Goal: Information Seeking & Learning: Learn about a topic

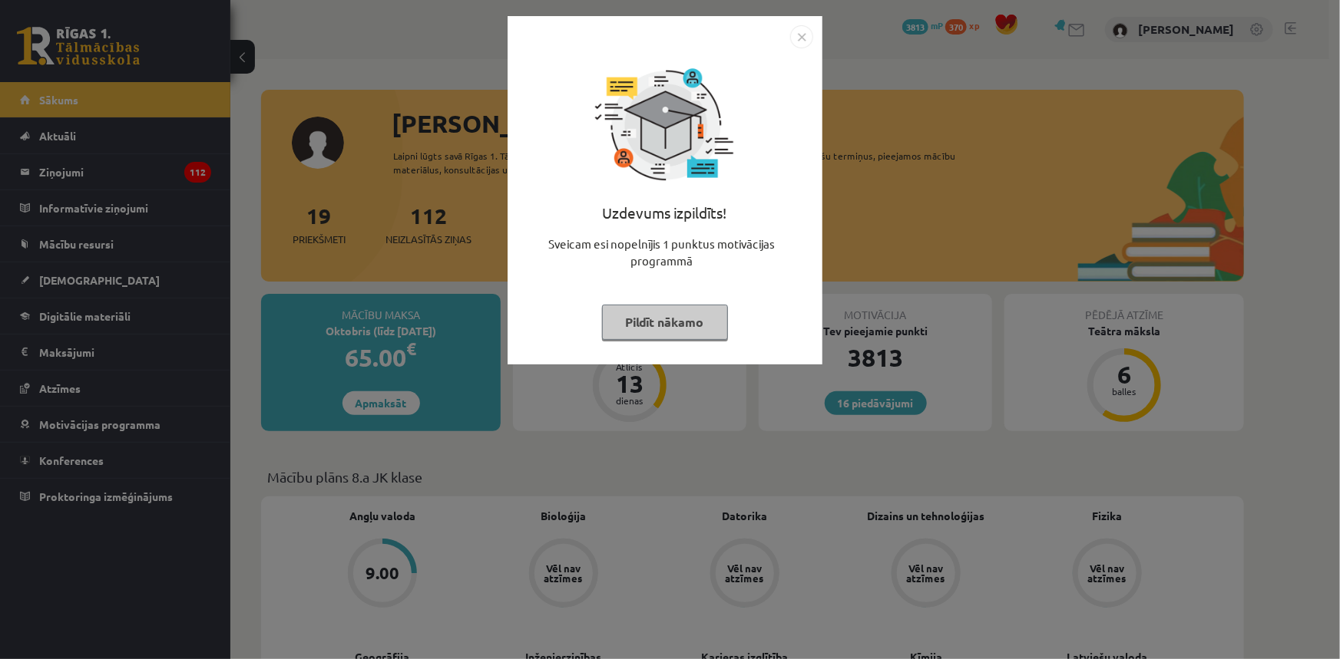
click at [796, 34] on img "Close" at bounding box center [801, 36] width 23 height 23
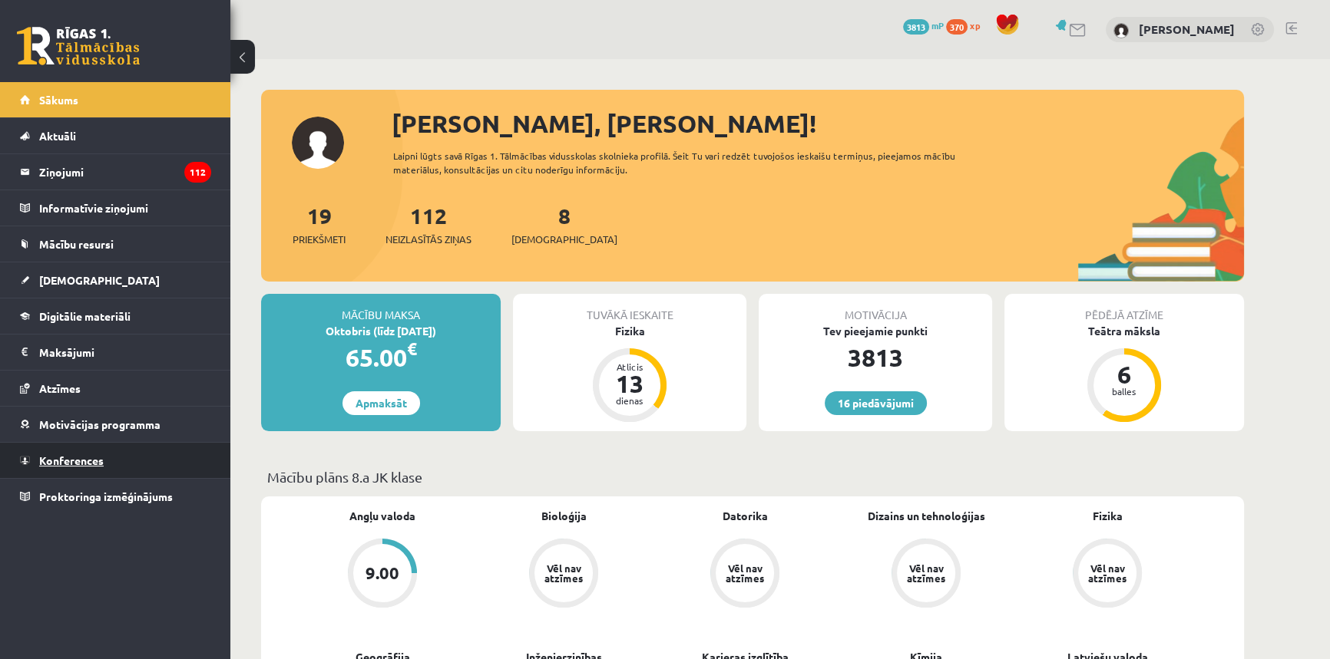
click at [58, 454] on span "Konferences" at bounding box center [71, 461] width 64 height 14
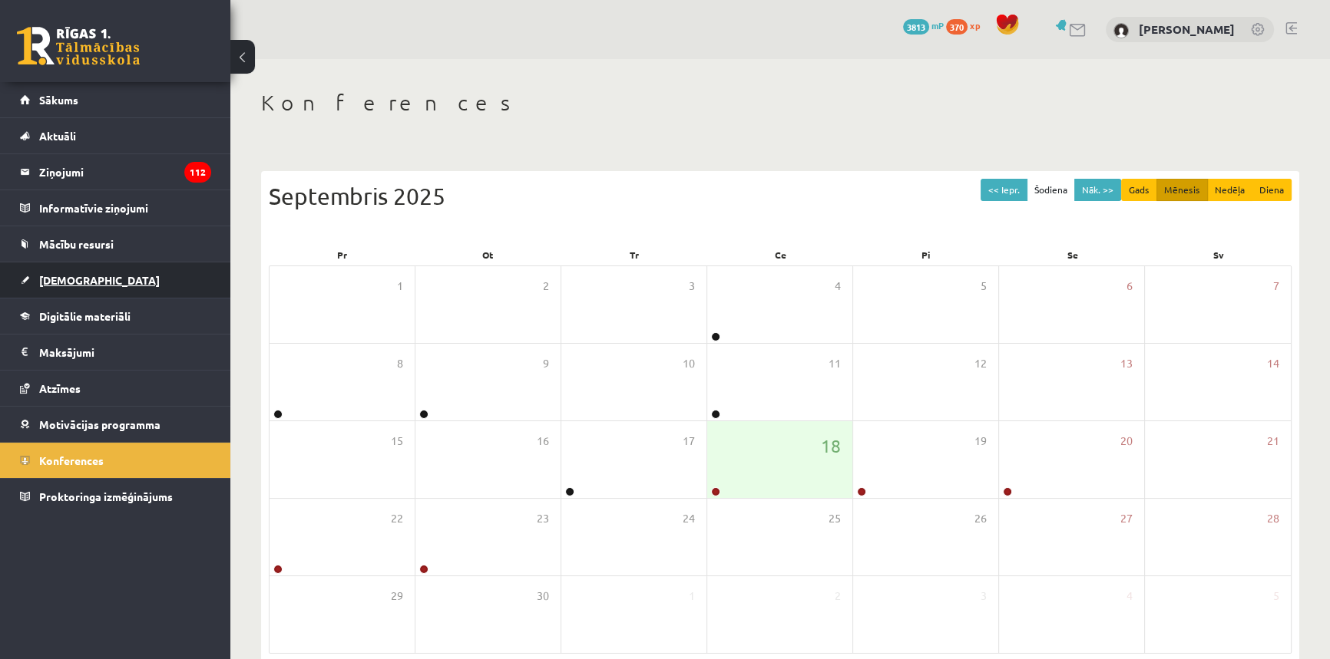
click at [107, 265] on link "[DEMOGRAPHIC_DATA]" at bounding box center [115, 280] width 191 height 35
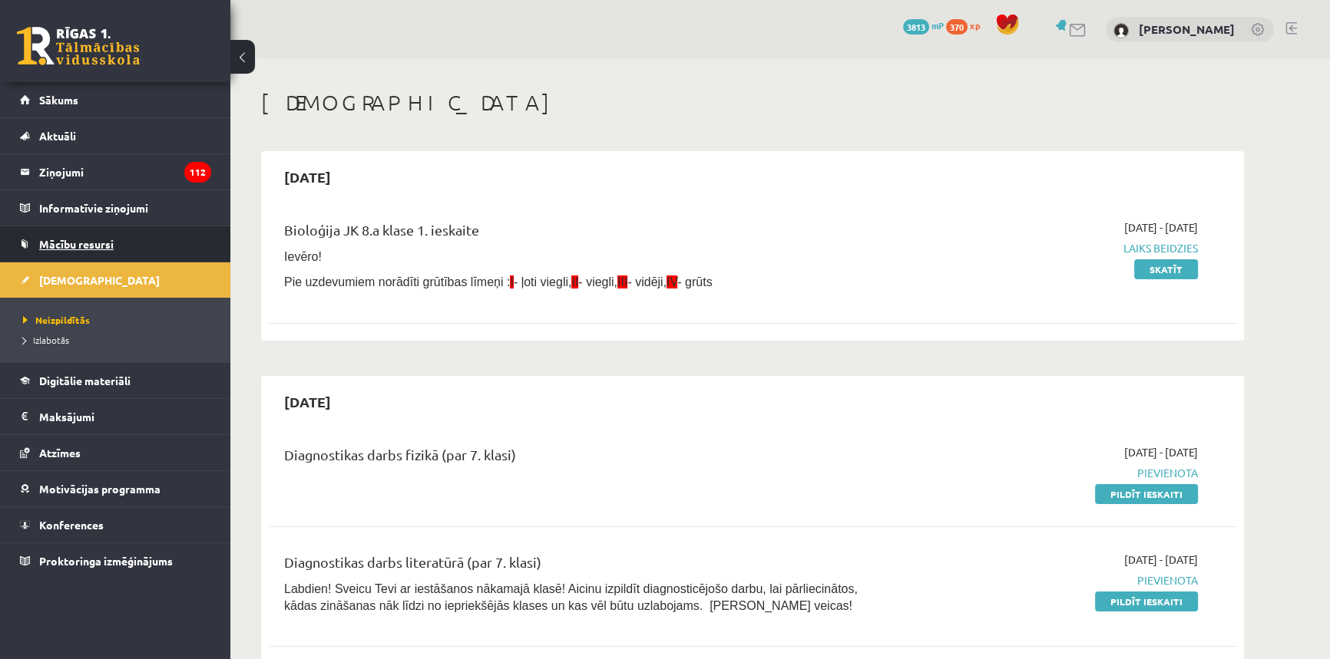
click at [75, 241] on span "Mācību resursi" at bounding box center [76, 244] width 74 height 14
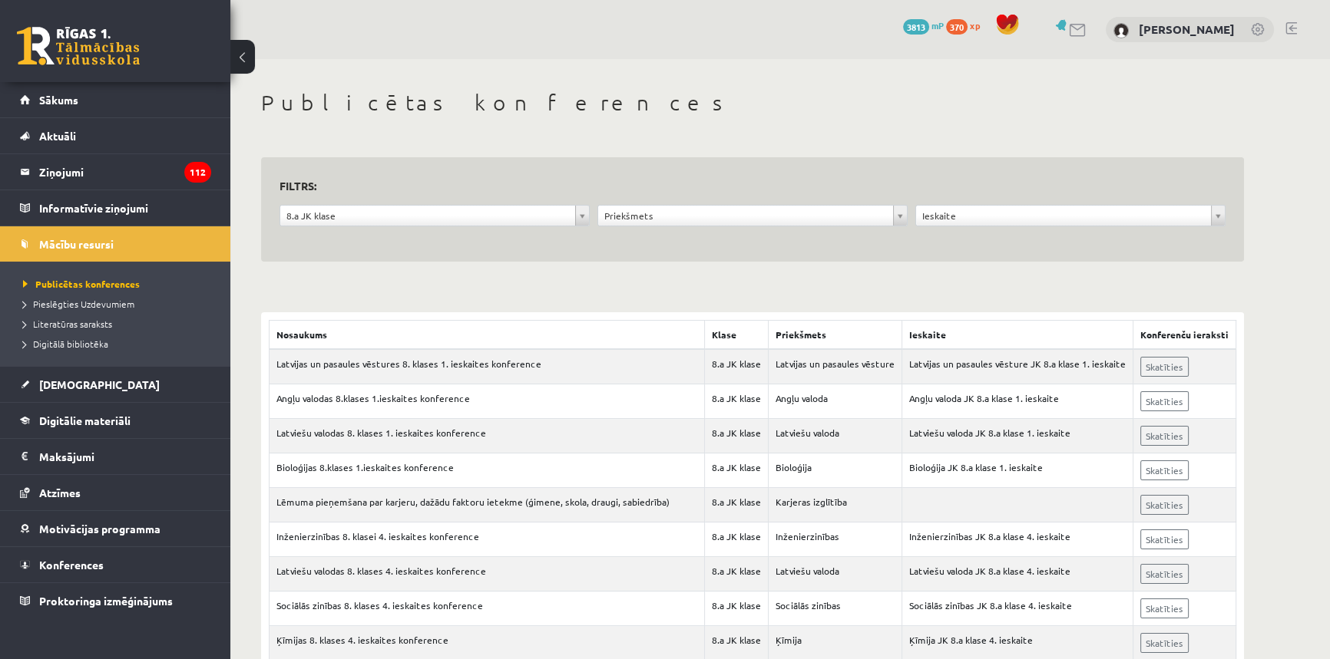
click at [791, 226] on div "**********" at bounding box center [752, 219] width 318 height 29
click at [107, 391] on link "[DEMOGRAPHIC_DATA]" at bounding box center [115, 384] width 191 height 35
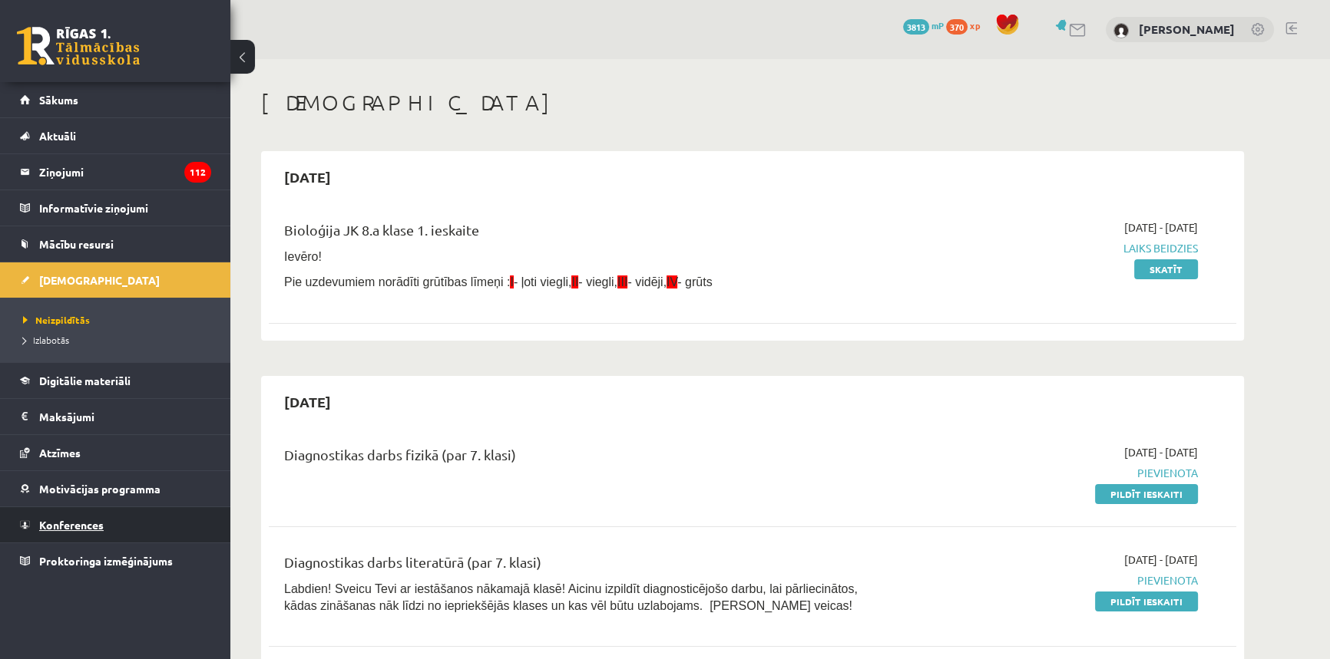
click at [98, 527] on span "Konferences" at bounding box center [71, 525] width 64 height 14
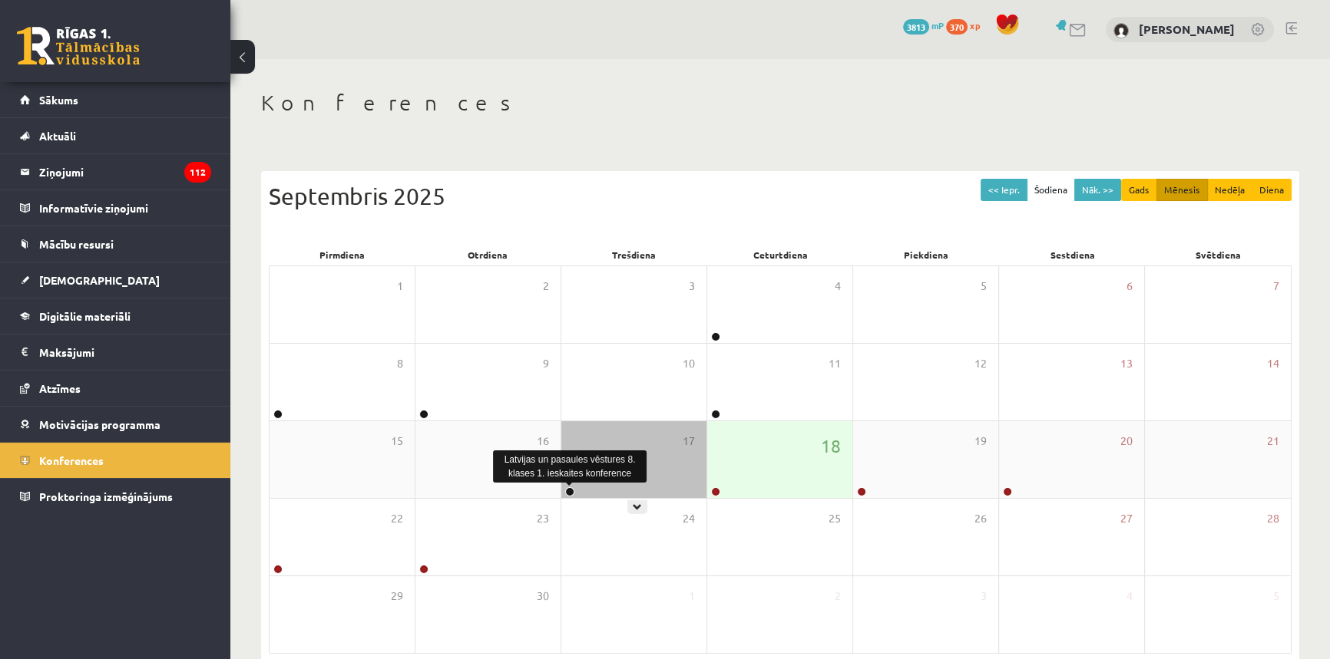
click at [571, 489] on link at bounding box center [569, 491] width 9 height 9
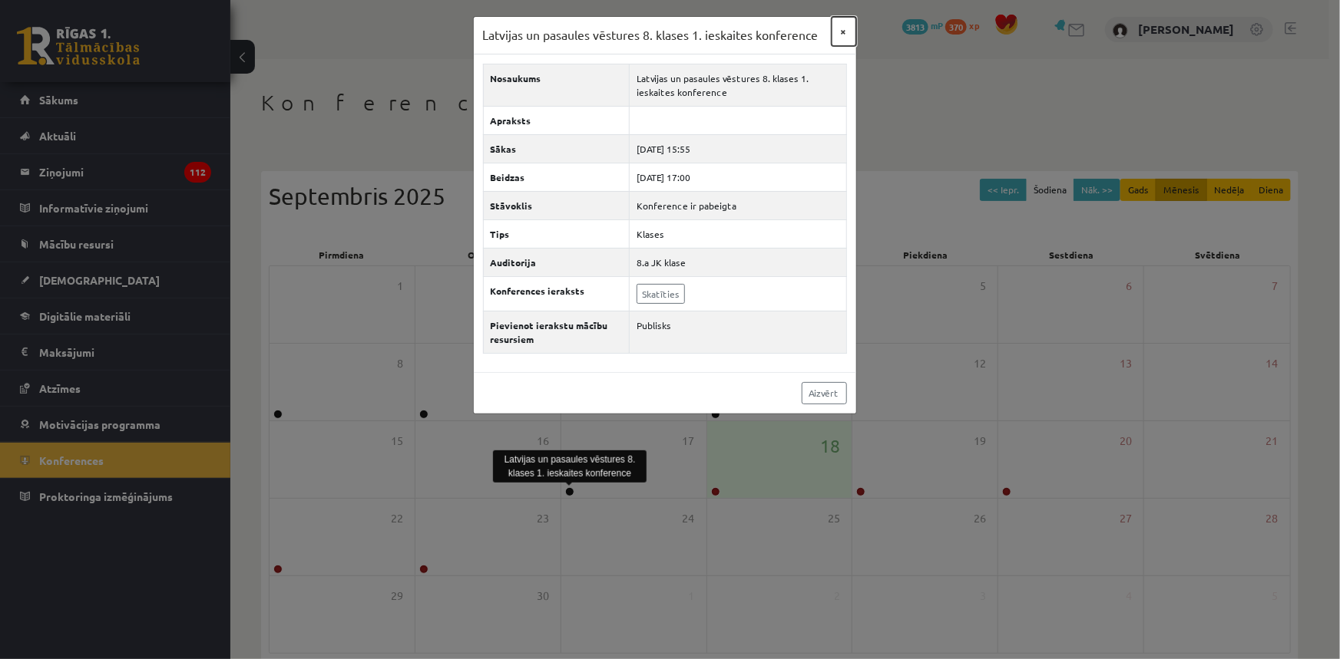
click at [836, 25] on button "×" at bounding box center [843, 31] width 25 height 29
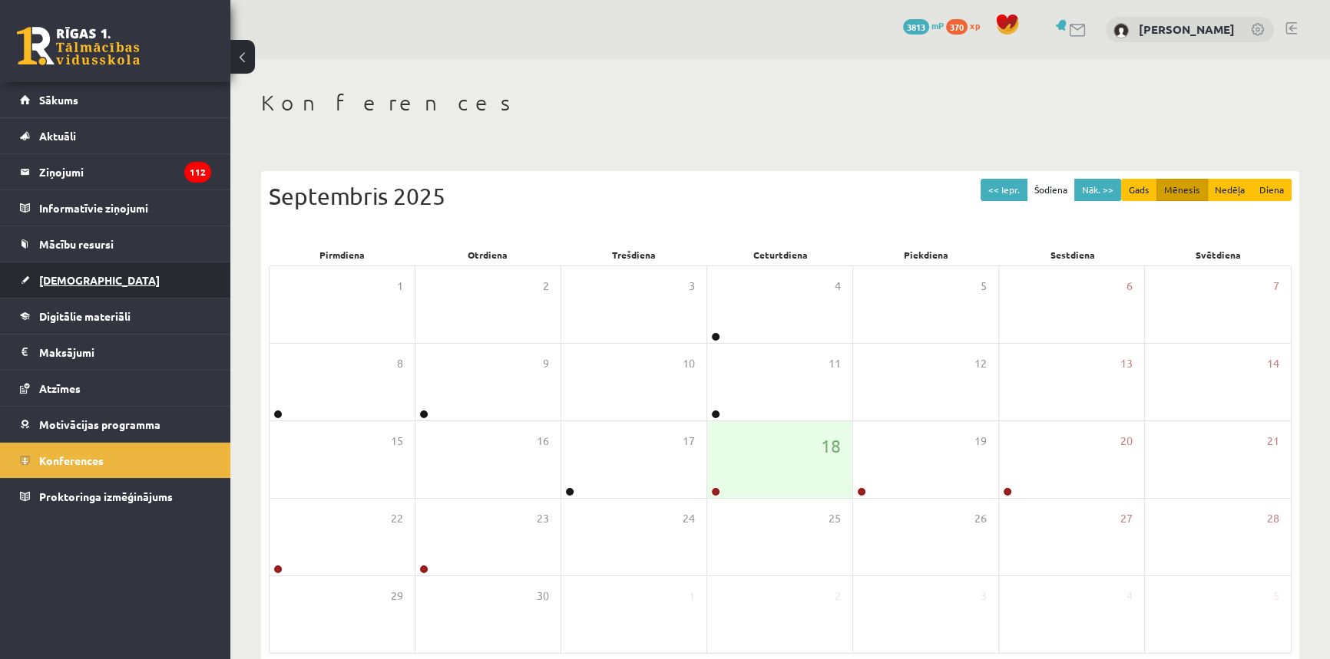
click at [123, 276] on link "[DEMOGRAPHIC_DATA]" at bounding box center [115, 280] width 191 height 35
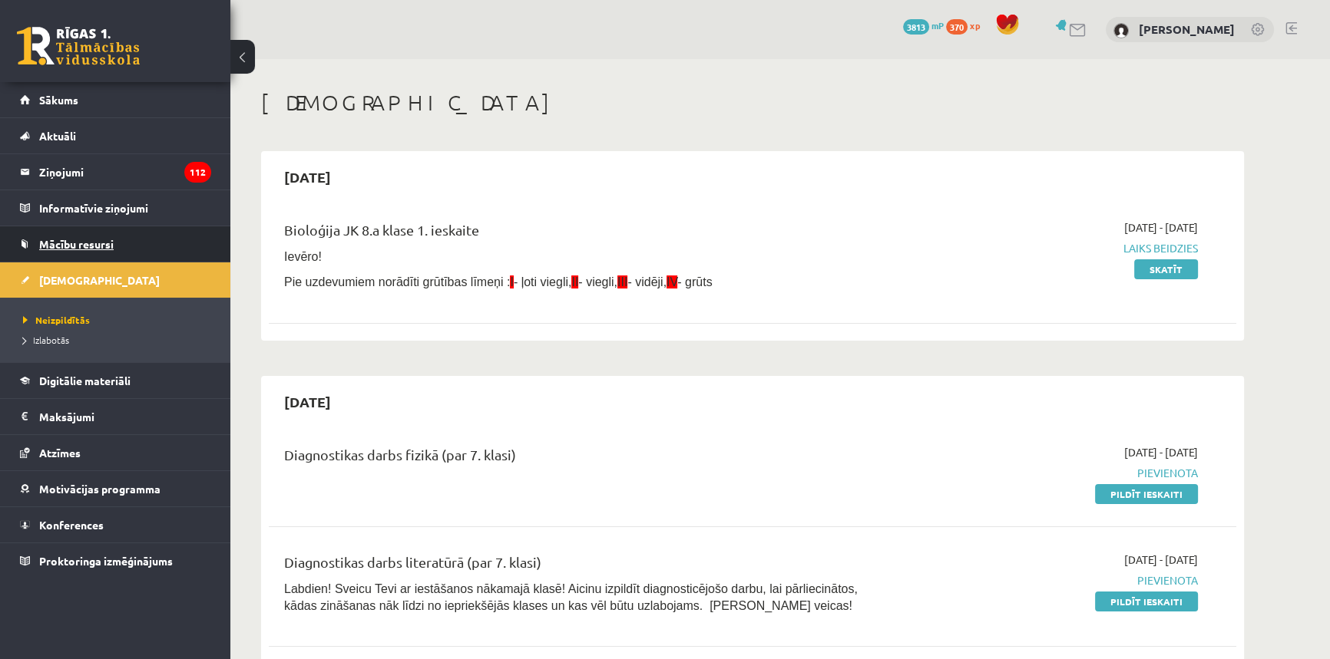
click at [124, 246] on link "Mācību resursi" at bounding box center [115, 243] width 191 height 35
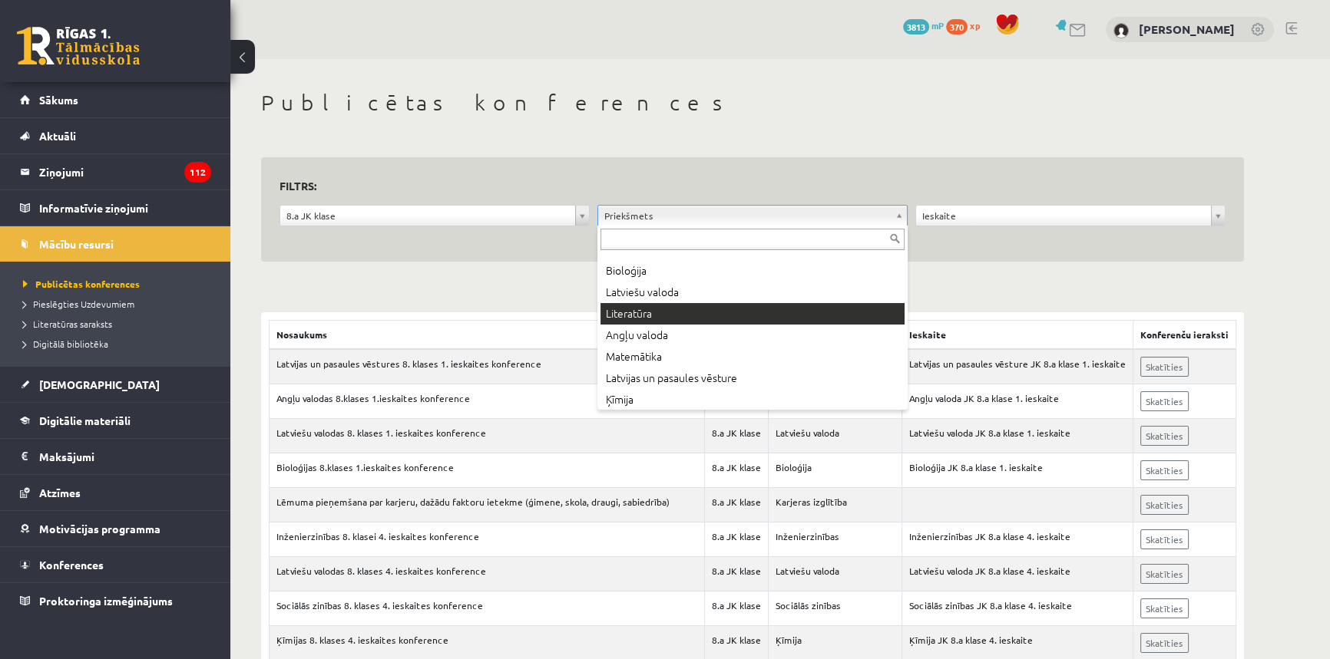
scroll to position [69, 0]
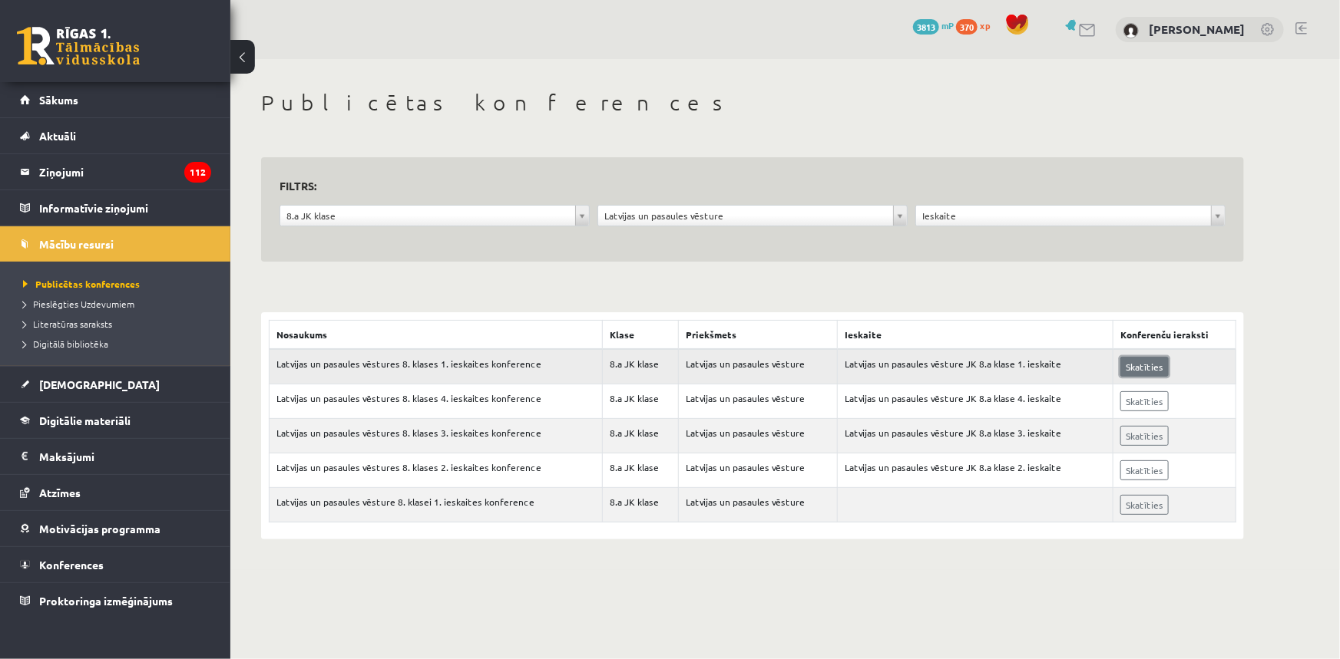
click at [1148, 375] on link "Skatīties" at bounding box center [1144, 367] width 48 height 20
